Goal: Find specific page/section: Find specific page/section

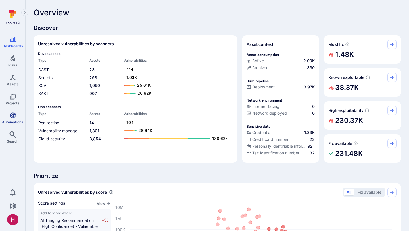
click at [16, 121] on span "Automations" at bounding box center [12, 122] width 21 height 4
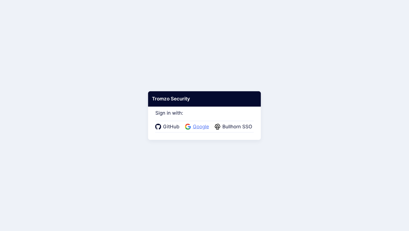
click at [201, 127] on span "Google" at bounding box center [201, 126] width 20 height 7
